Goal: Information Seeking & Learning: Learn about a topic

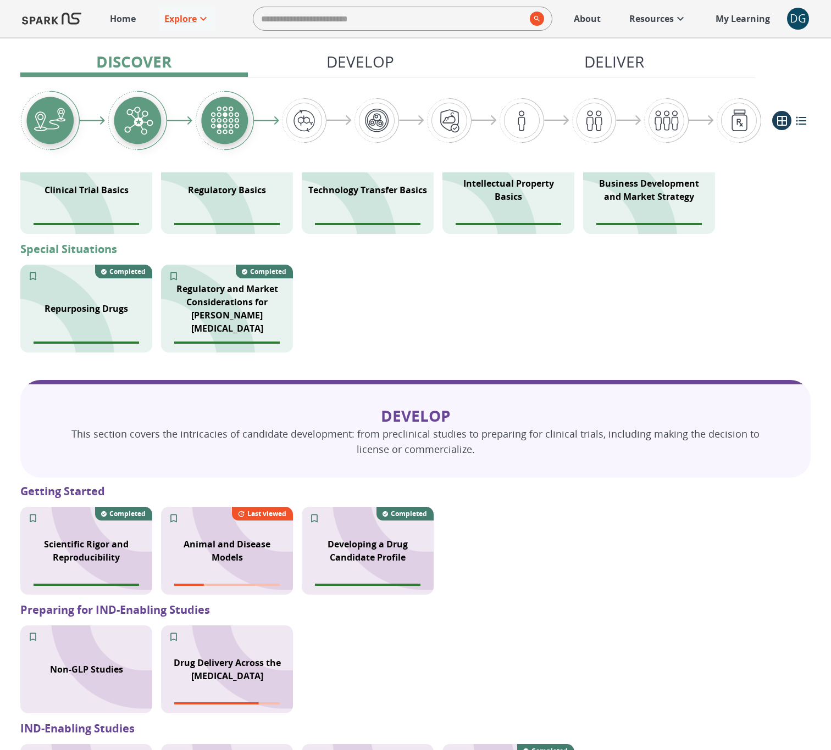
scroll to position [733, 0]
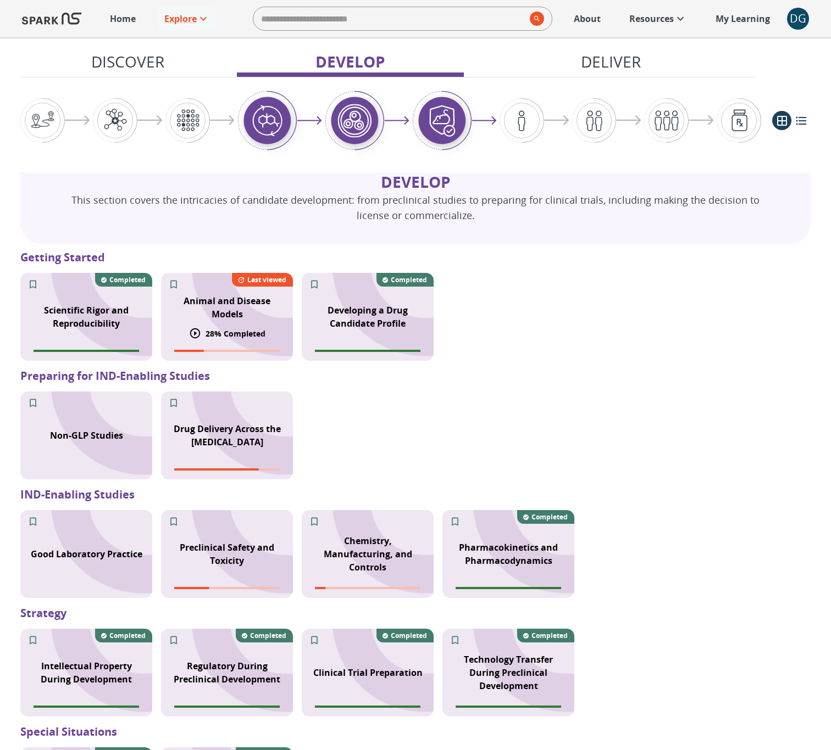
click at [202, 339] on div "Animal and Disease Models 28 % Completed Last viewed" at bounding box center [227, 317] width 132 height 88
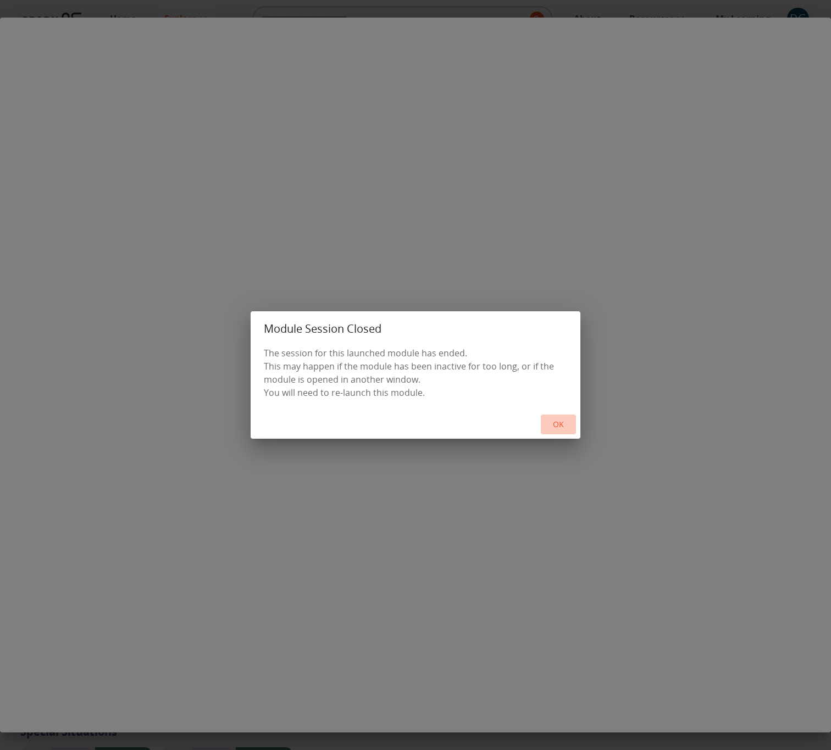
click at [554, 422] on button "OK" at bounding box center [558, 425] width 35 height 20
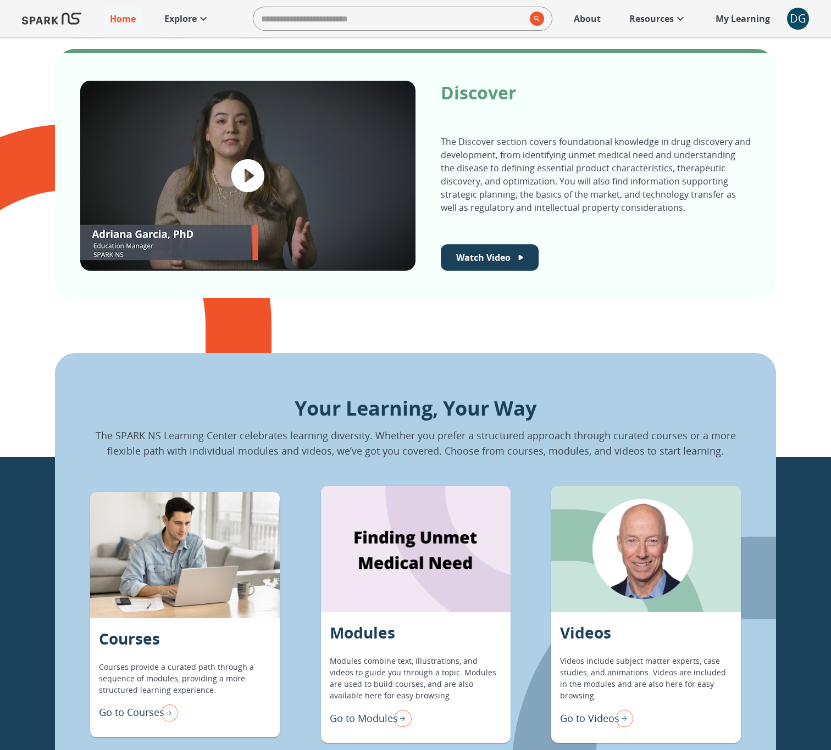
click at [376, 711] on p "Go to Modules" at bounding box center [364, 718] width 68 height 15
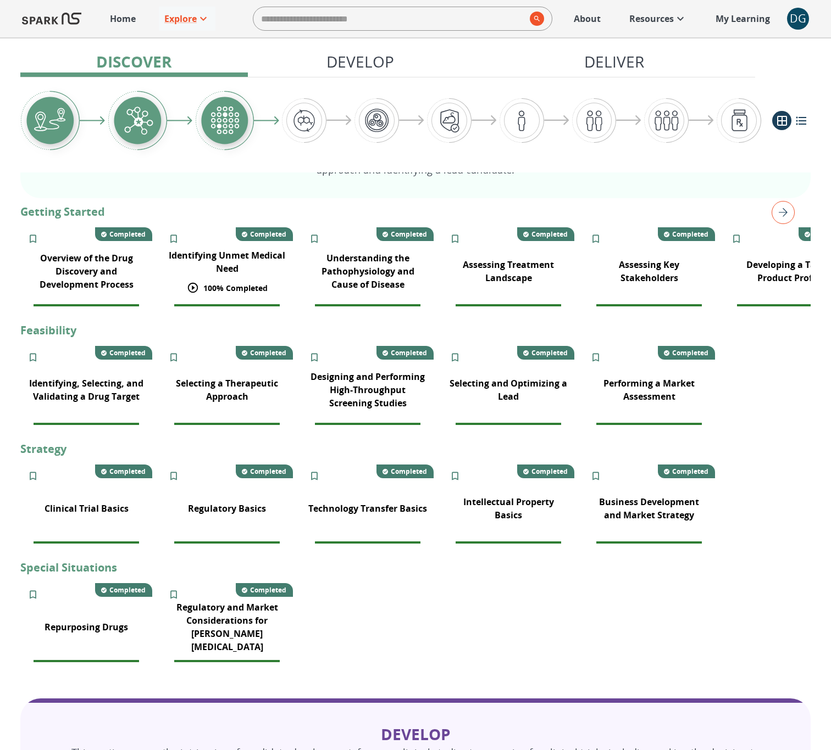
scroll to position [181, 0]
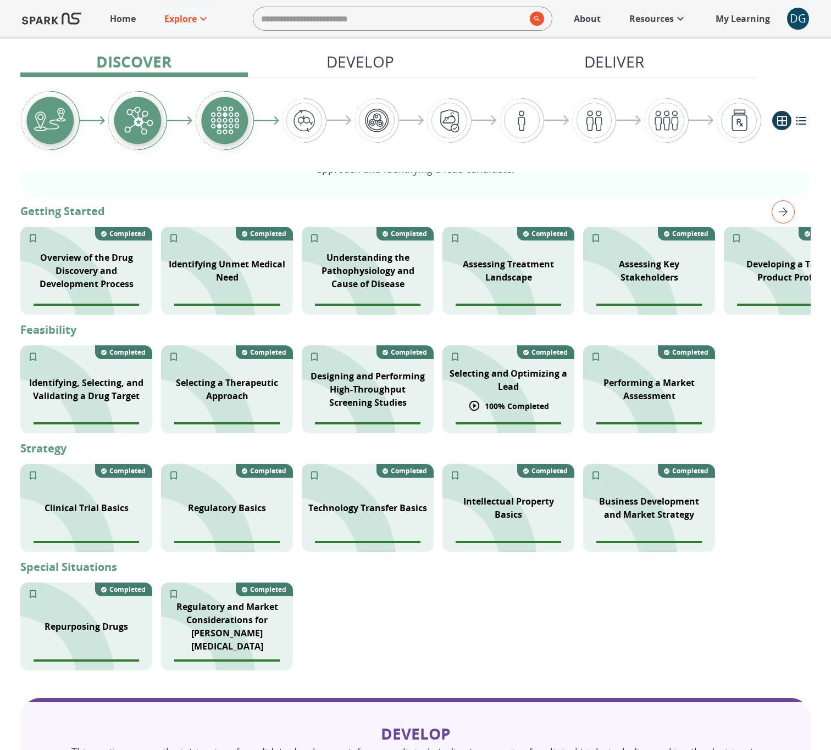
click at [502, 365] on div "Selecting and Optimizing a Lead" at bounding box center [508, 380] width 132 height 40
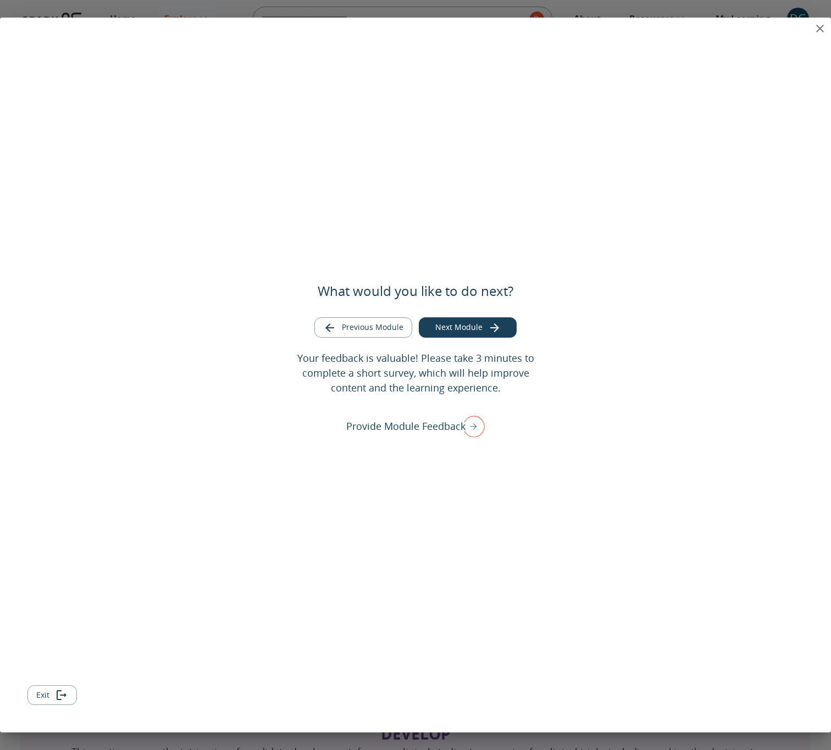
click at [819, 29] on icon "close" at bounding box center [820, 29] width 8 height 8
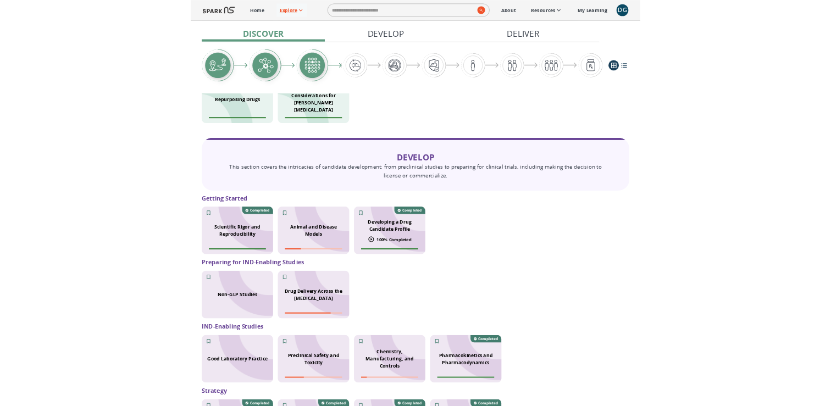
scroll to position [627, 0]
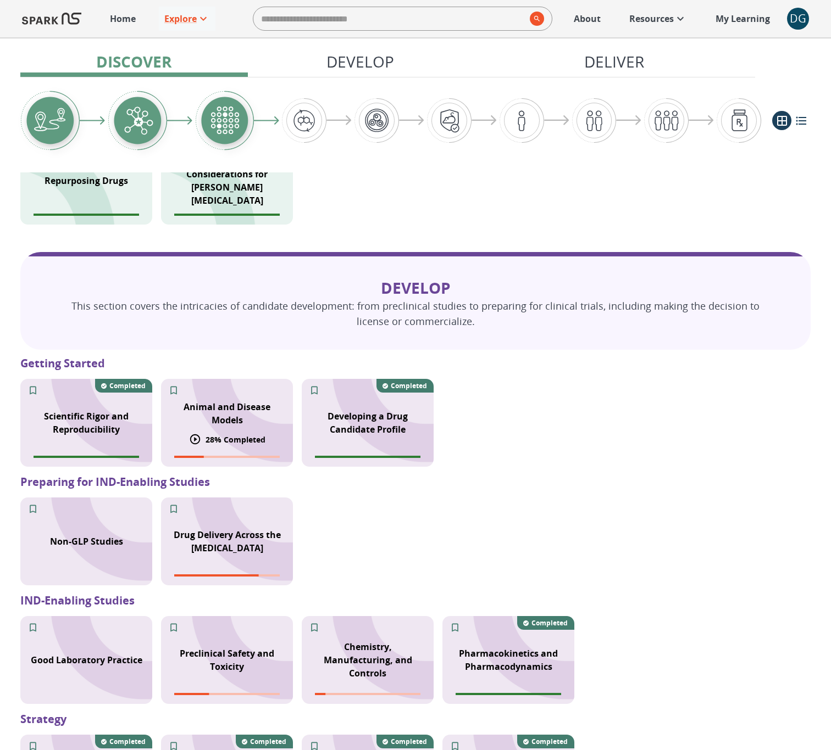
click at [249, 419] on p "Animal and Disease Models" at bounding box center [227, 413] width 119 height 26
